Goal: Use online tool/utility: Utilize a website feature to perform a specific function

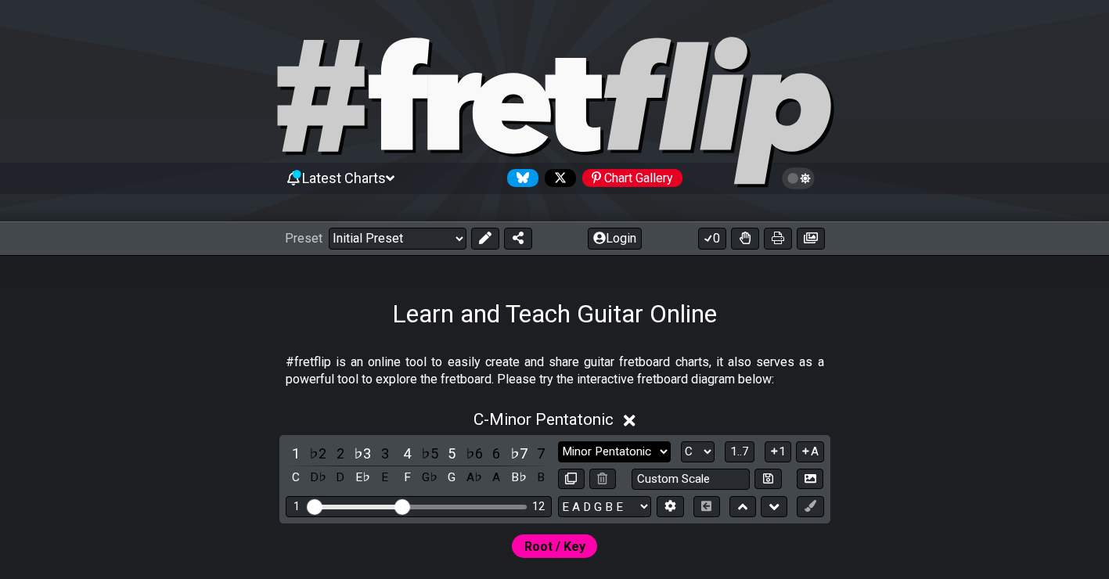
click at [631, 452] on select "Minor Pentatonic Click to edit Minor Pentatonic Major Pentatonic Minor Blues Ma…" at bounding box center [614, 451] width 113 height 21
click at [699, 452] on select "A♭ A A♯ B♭ B C C♯ D♭ D D♯ E♭ E F F♯ G♭ G G♯" at bounding box center [698, 451] width 34 height 21
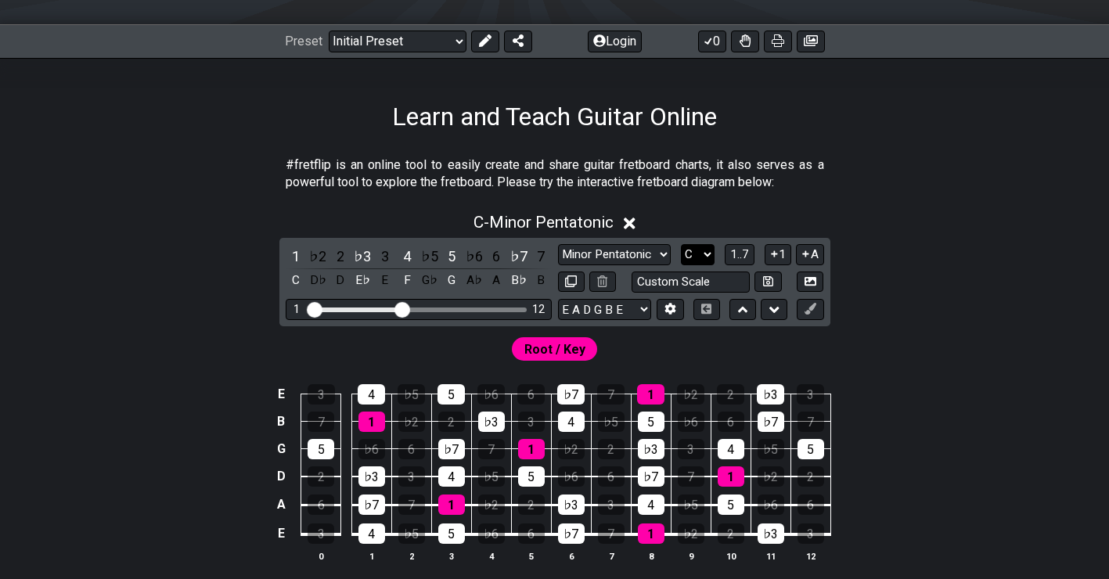
scroll to position [198, 0]
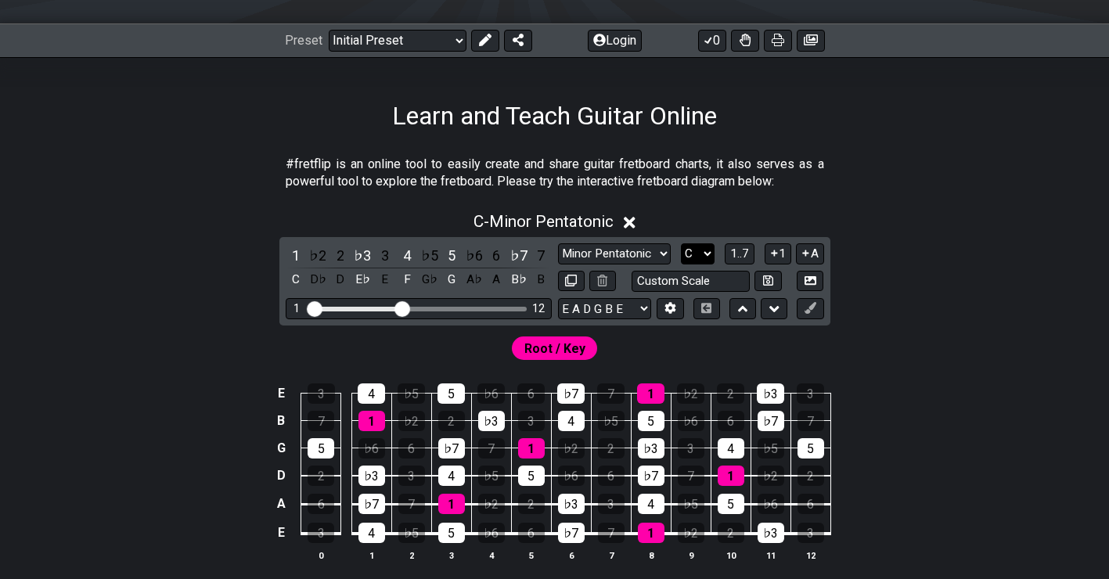
click at [706, 253] on select "A♭ A A♯ B♭ B C C♯ D♭ D D♯ E♭ E F F♯ G♭ G G♯" at bounding box center [698, 253] width 34 height 21
select select "A"
click at [681, 243] on select "A♭ A A♯ B♭ B C C♯ D♭ D D♯ E♭ E F F♯ G♭ G G♯" at bounding box center [698, 253] width 34 height 21
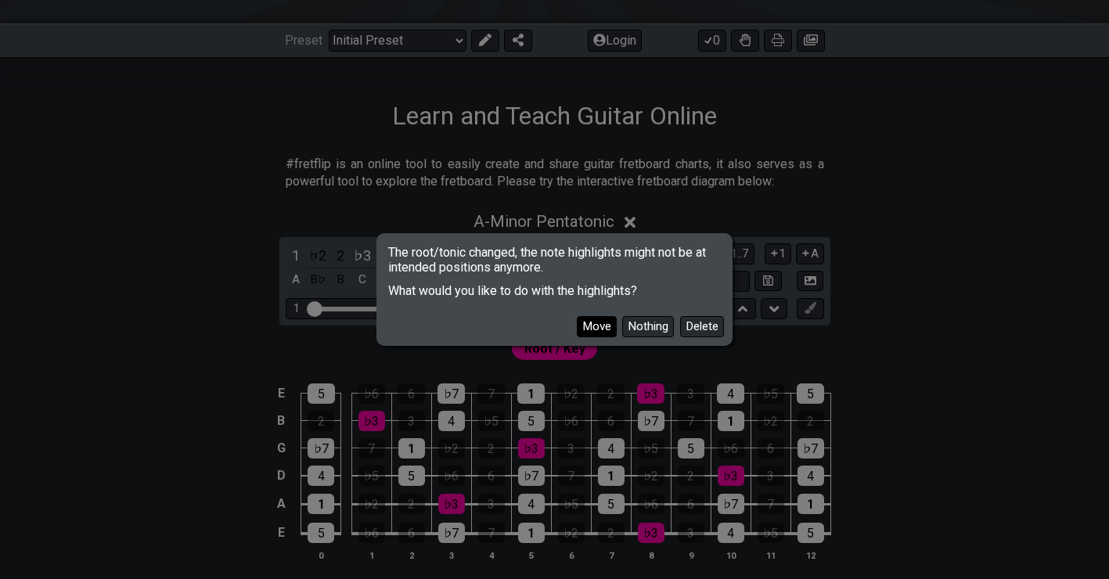
click at [612, 325] on button "Move" at bounding box center [597, 326] width 40 height 21
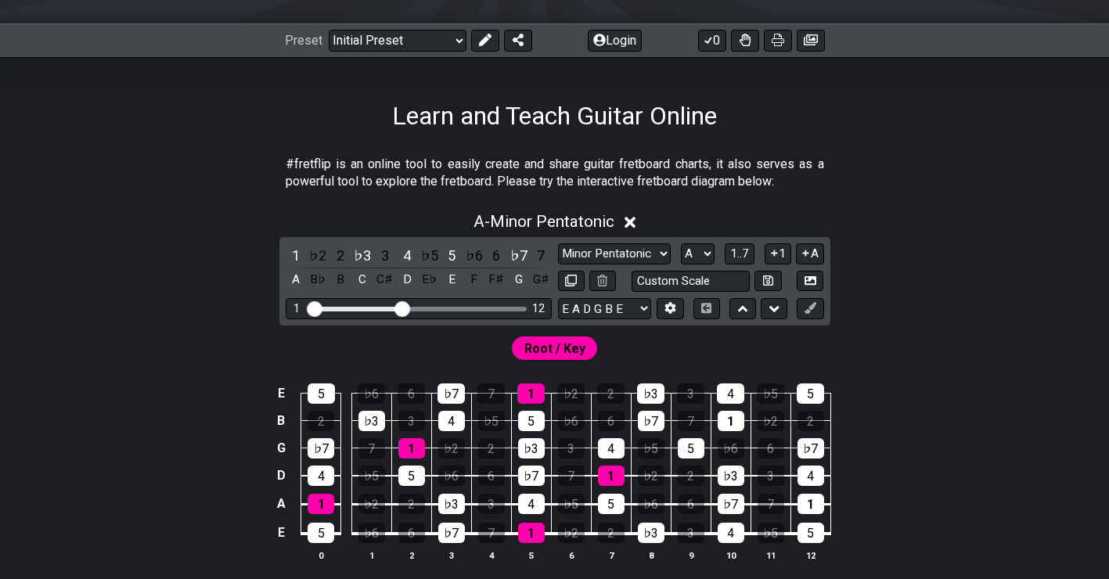
click at [724, 383] on td "4" at bounding box center [730, 379] width 40 height 27
click at [656, 254] on select "Minor Pentatonic Click to edit Minor Pentatonic Major Pentatonic Minor Blues Ma…" at bounding box center [614, 253] width 113 height 21
click at [558, 243] on select "Minor Pentatonic Click to edit Minor Pentatonic Major Pentatonic Minor Blues Ma…" at bounding box center [614, 253] width 113 height 21
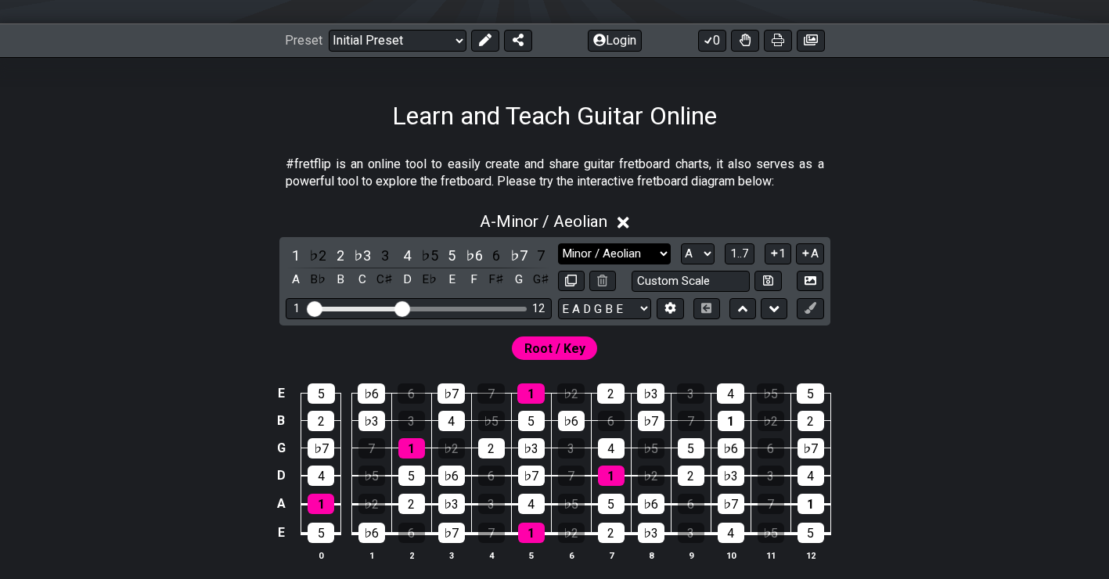
click at [642, 246] on select "Minor Pentatonic Click to edit Minor Pentatonic Major Pentatonic Minor Blues Ma…" at bounding box center [614, 253] width 113 height 21
select select "Minor"
click at [558, 243] on select "Minor Pentatonic Click to edit Minor Pentatonic Major Pentatonic Minor Blues Ma…" at bounding box center [614, 253] width 113 height 21
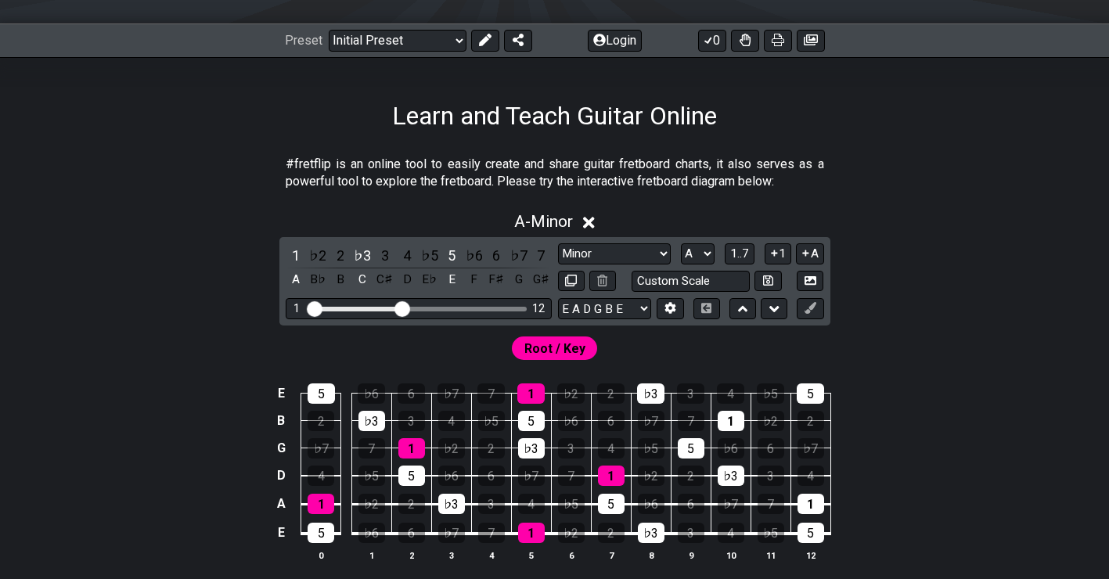
scroll to position [208, 0]
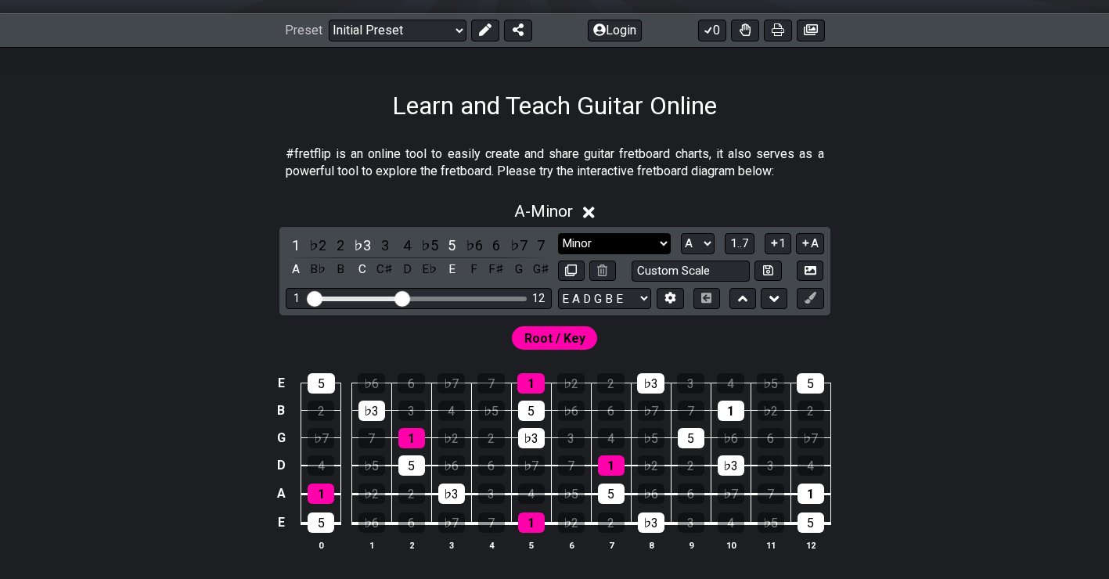
click at [642, 243] on select "Minor Pentatonic Click to edit Minor Pentatonic Major Pentatonic Minor Blues Ma…" at bounding box center [614, 243] width 113 height 21
click at [897, 203] on div "A - Minor" at bounding box center [554, 206] width 1109 height 29
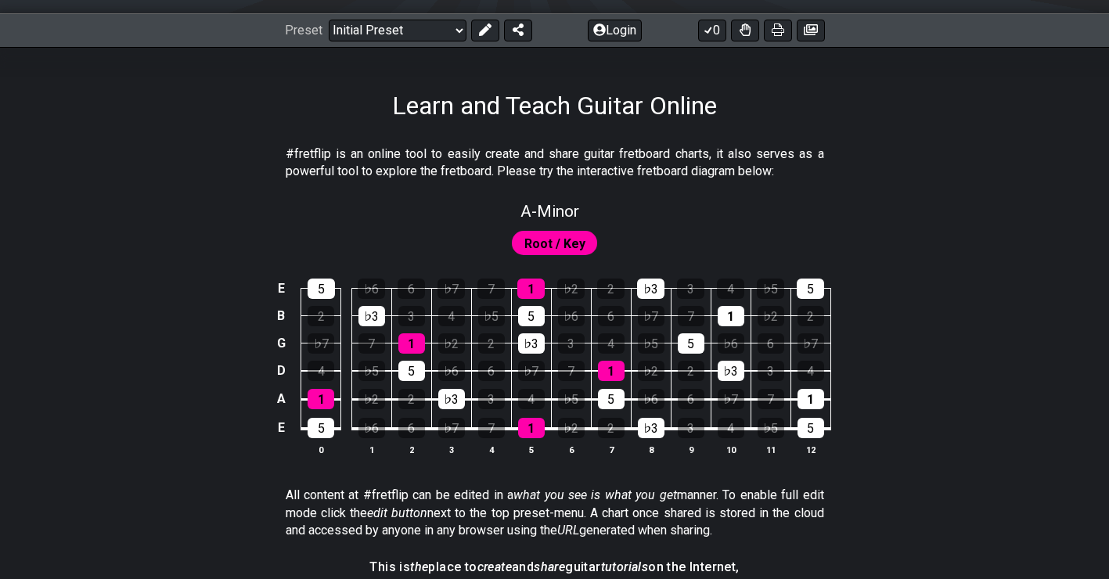
click at [918, 169] on section "#fretflip is an online tool to easily create and share guitar fretboard charts,…" at bounding box center [554, 166] width 1109 height 54
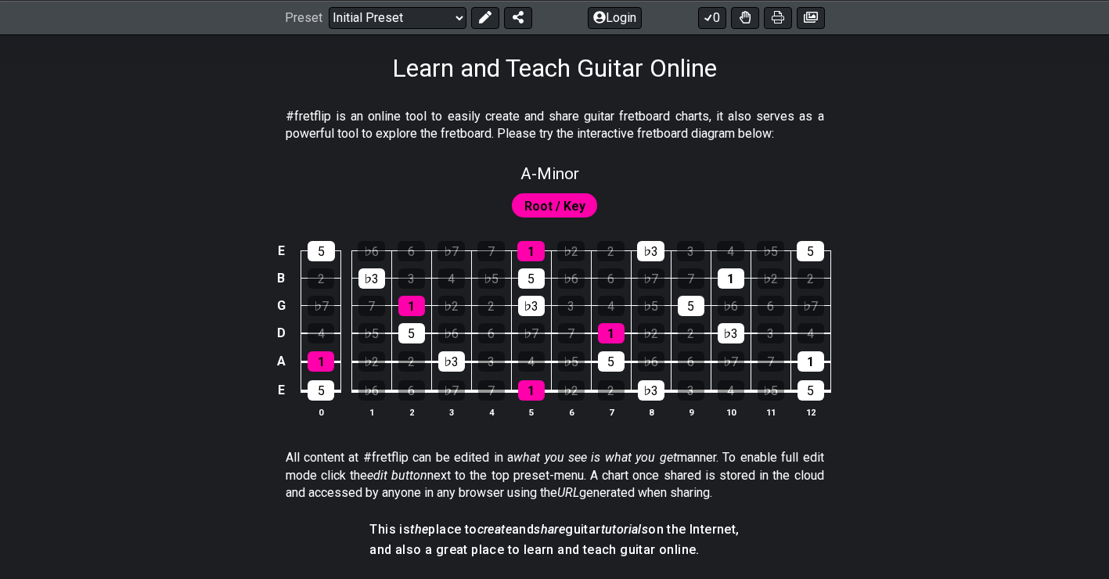
scroll to position [191, 0]
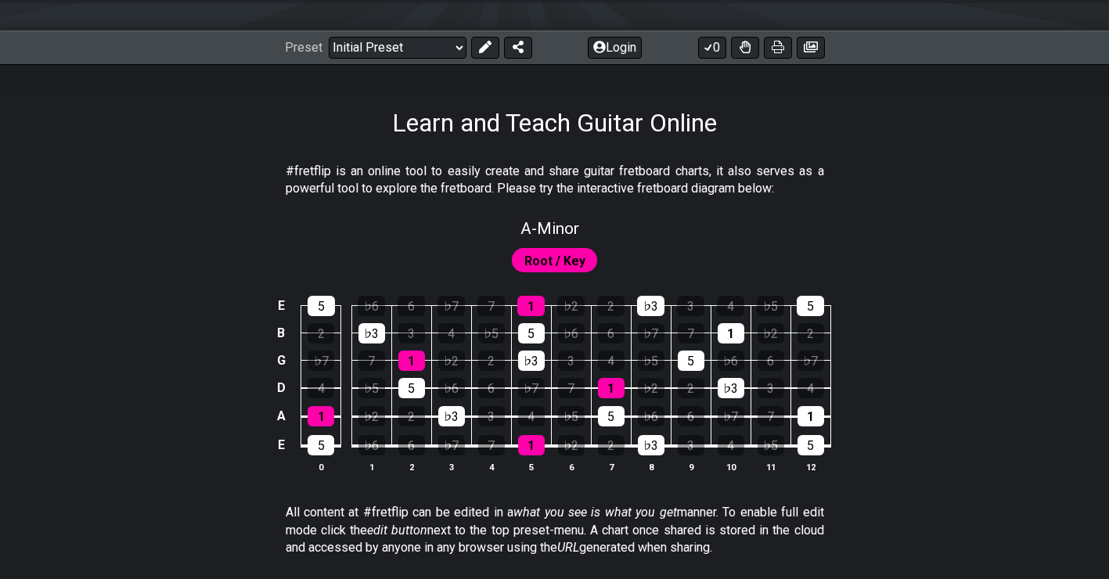
click at [547, 263] on span "Root / Key" at bounding box center [554, 261] width 61 height 23
click at [546, 221] on span "A - Minor" at bounding box center [549, 228] width 59 height 19
select select "Minor"
select select "A"
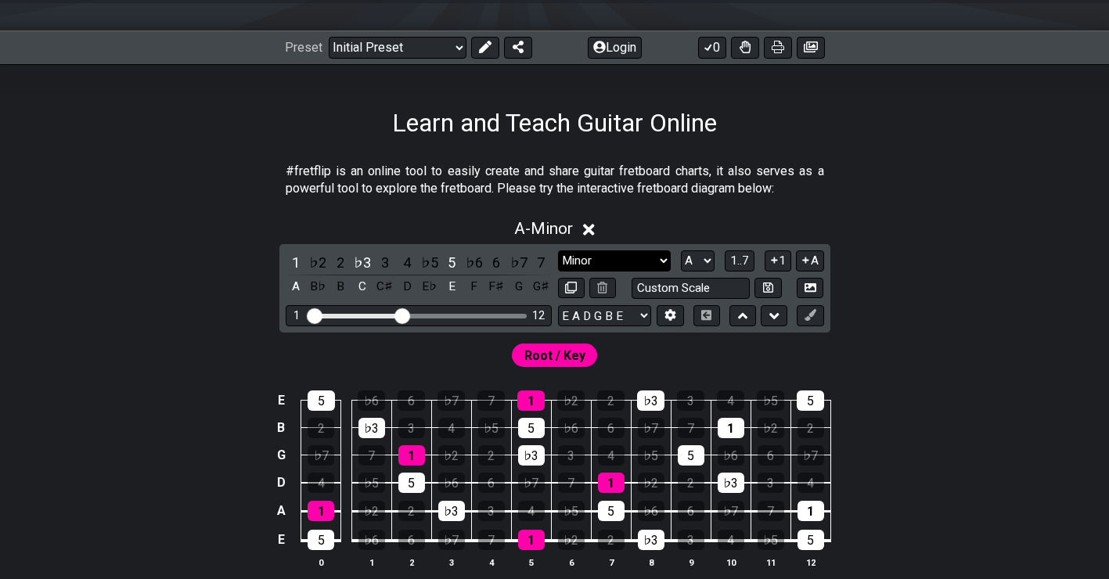
click at [653, 261] on select "Minor Pentatonic Click to edit Minor Pentatonic Major Pentatonic Minor Blues Ma…" at bounding box center [614, 260] width 113 height 21
click at [713, 286] on input "text" at bounding box center [690, 288] width 119 height 21
type input "Custom Scale"
click at [854, 113] on div "Learn and Teach Guitar Online" at bounding box center [554, 101] width 1109 height 74
click at [653, 260] on select "Minor Pentatonic Click to edit Minor Pentatonic Major Pentatonic Minor Blues Ma…" at bounding box center [614, 260] width 113 height 21
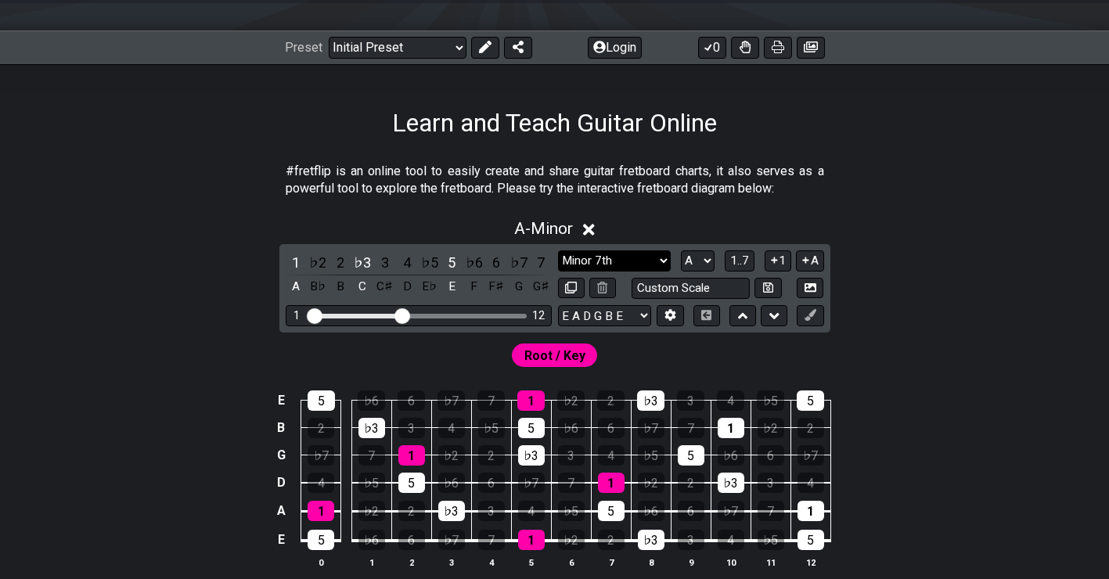
click at [558, 250] on select "Minor Pentatonic Click to edit Minor Pentatonic Major Pentatonic Minor Blues Ma…" at bounding box center [614, 260] width 113 height 21
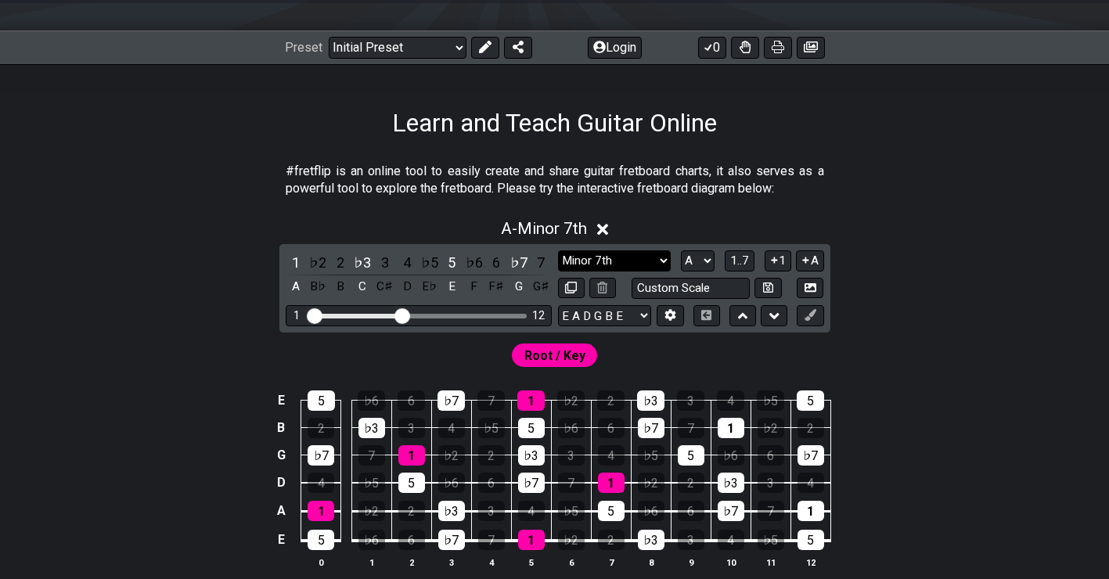
click at [629, 257] on select "Minor Pentatonic Click to edit Minor Pentatonic Major Pentatonic Minor Blues Ma…" at bounding box center [614, 260] width 113 height 21
click at [558, 250] on select "Minor Pentatonic Click to edit Minor Pentatonic Major Pentatonic Minor Blues Ma…" at bounding box center [614, 260] width 113 height 21
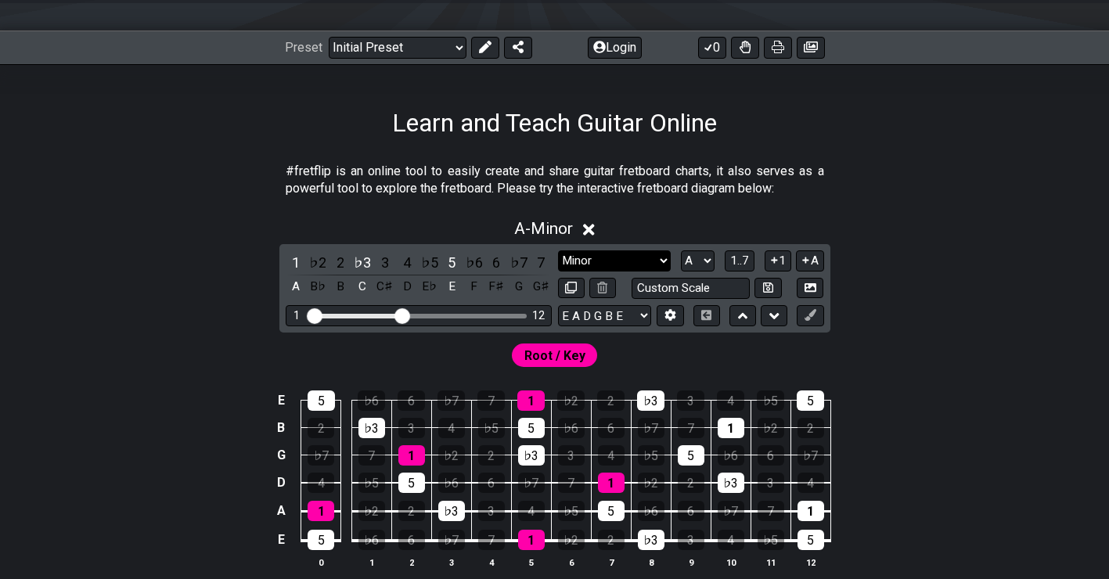
click at [654, 255] on select "Minor Pentatonic Click to edit Minor Pentatonic Major Pentatonic Minor Blues Ma…" at bounding box center [614, 260] width 113 height 21
click at [558, 250] on select "Minor Pentatonic Click to edit Minor Pentatonic Major Pentatonic Minor Blues Ma…" at bounding box center [614, 260] width 113 height 21
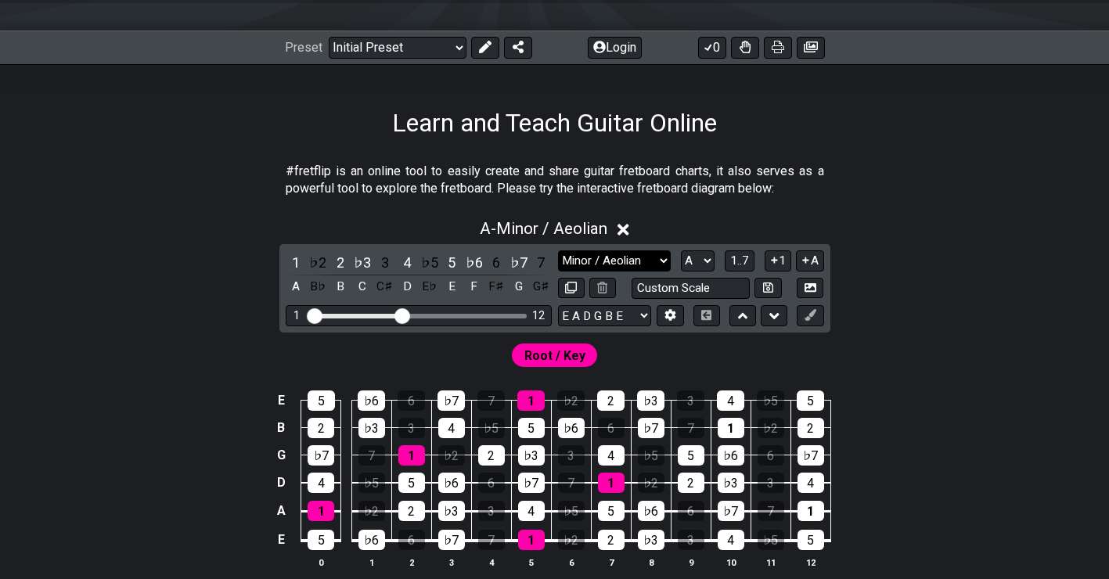
click at [633, 262] on select "Minor Pentatonic Click to edit Minor Pentatonic Major Pentatonic Minor Blues Ma…" at bounding box center [614, 260] width 113 height 21
select select "Minor Pentatonic"
click at [558, 250] on select "Minor Pentatonic Click to edit Minor Pentatonic Major Pentatonic Minor Blues Ma…" at bounding box center [614, 260] width 113 height 21
